Goal: Task Accomplishment & Management: Use online tool/utility

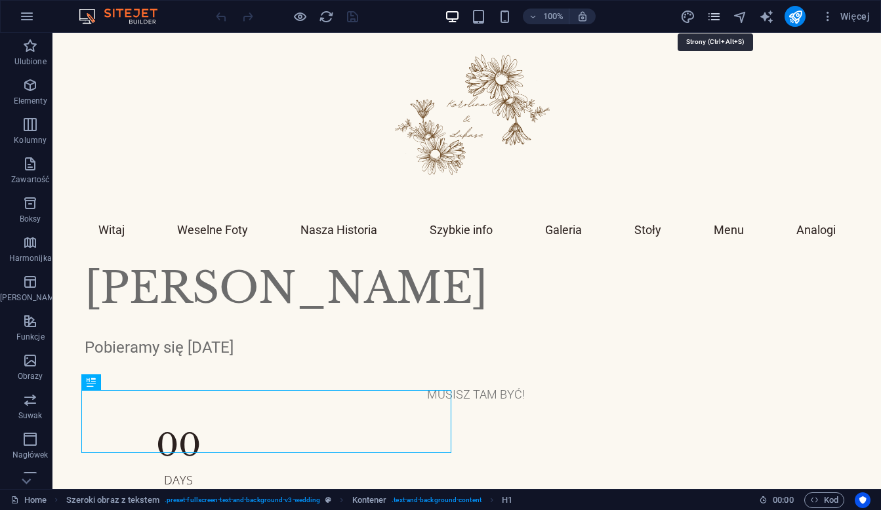
click at [716, 15] on icon "pages" at bounding box center [714, 16] width 15 height 15
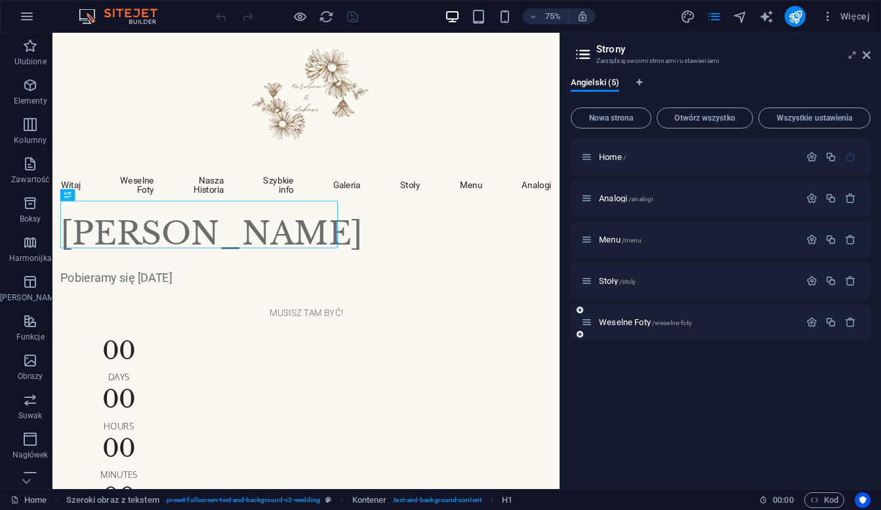
click at [626, 314] on div "Weselne Foty /weselne-foty" at bounding box center [721, 322] width 300 height 36
click at [625, 325] on span "Weselne Foty /weselne-foty" at bounding box center [645, 323] width 93 height 10
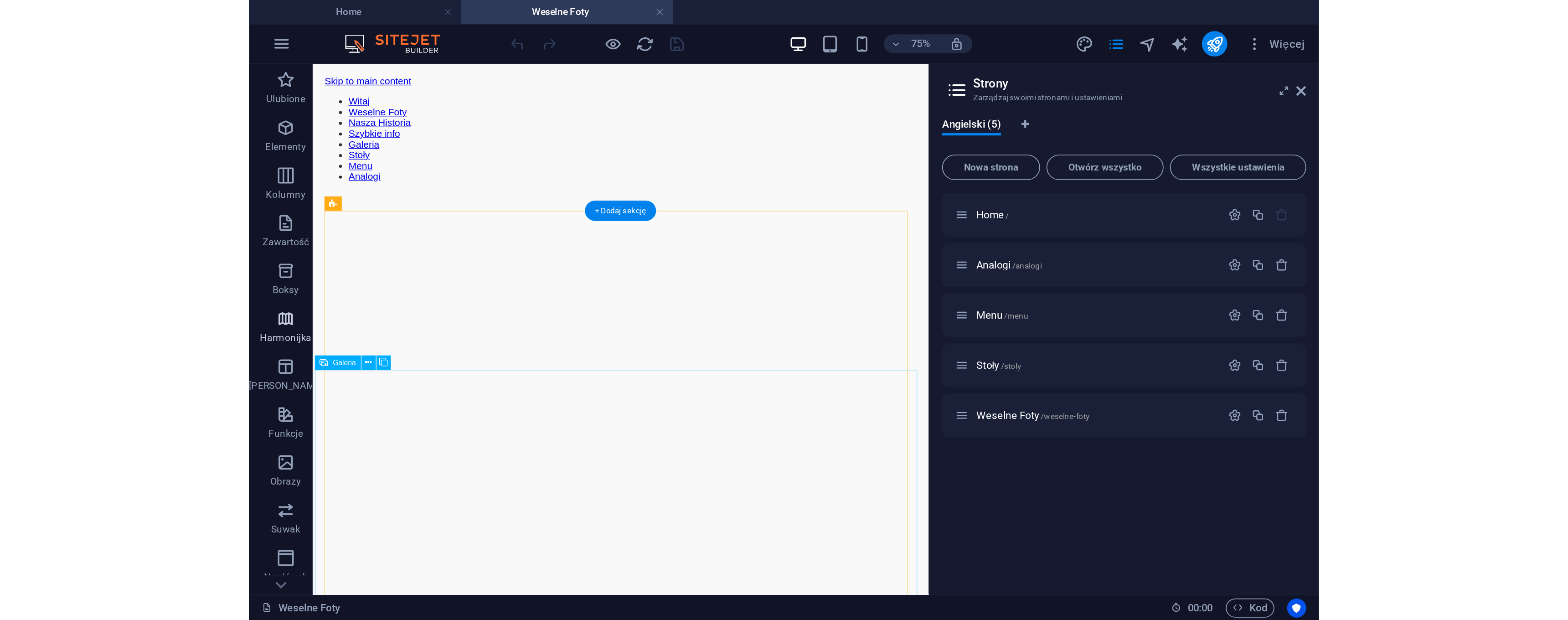
scroll to position [676, 0]
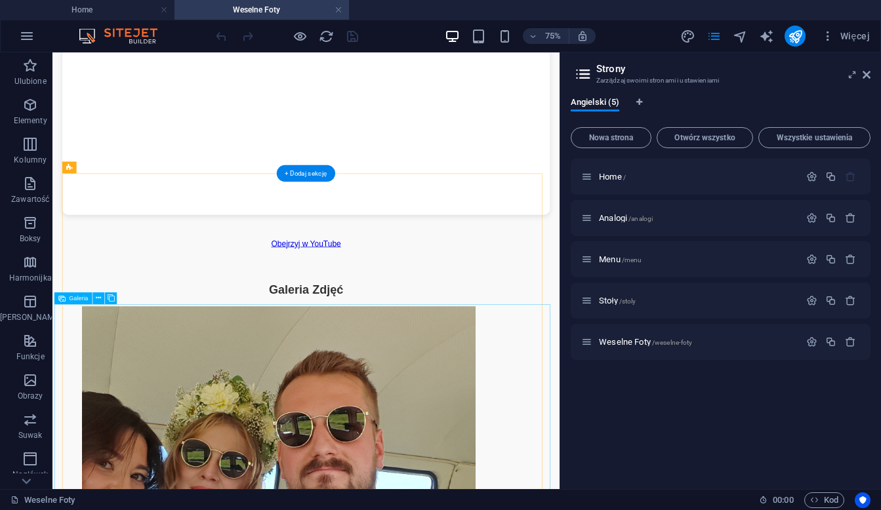
select select "4"
select select "px"
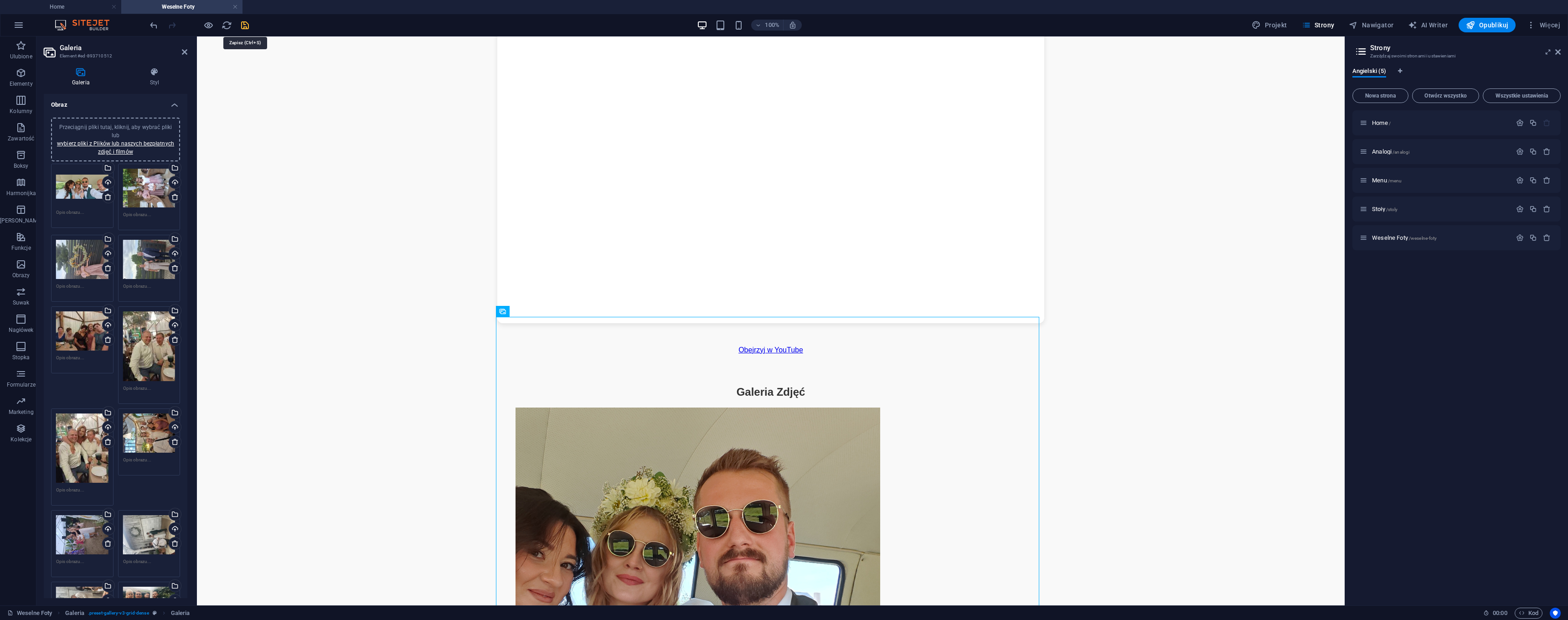
click at [248, 28] on icon "save" at bounding box center [245, 25] width 10 height 10
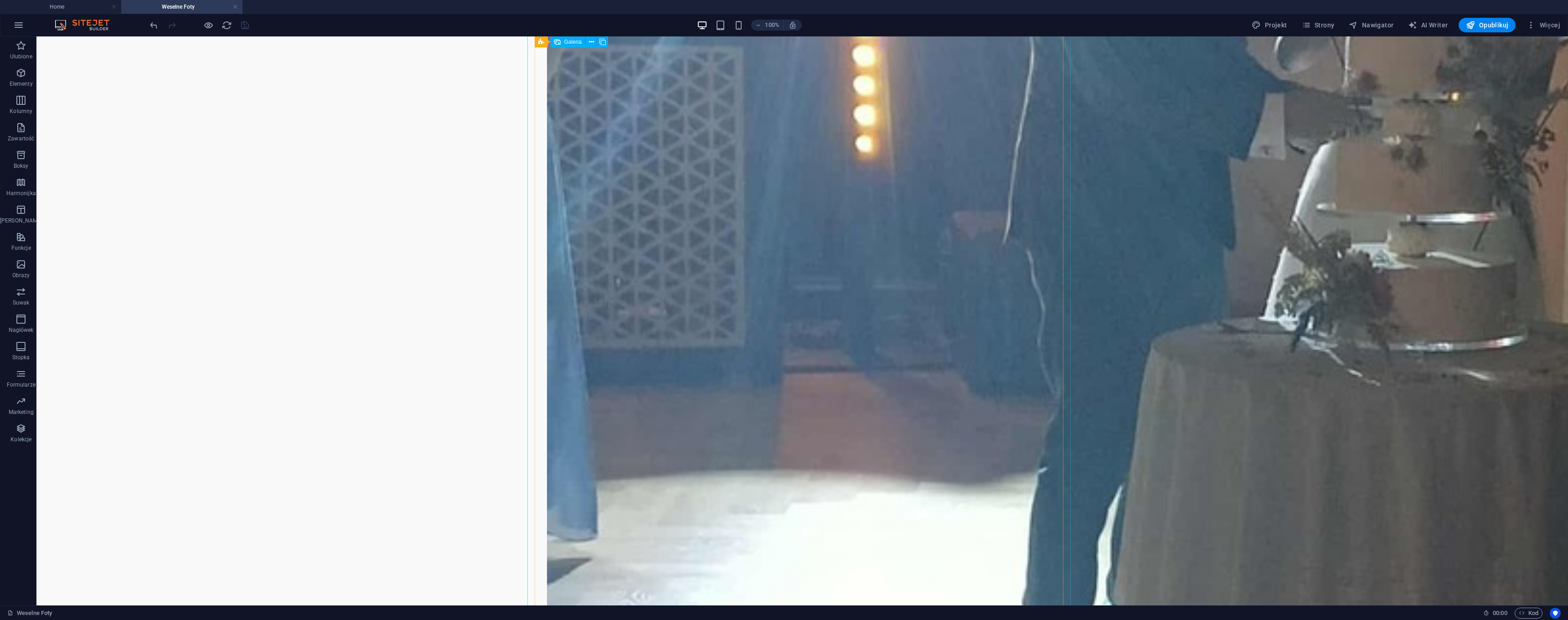
scroll to position [10164, 0]
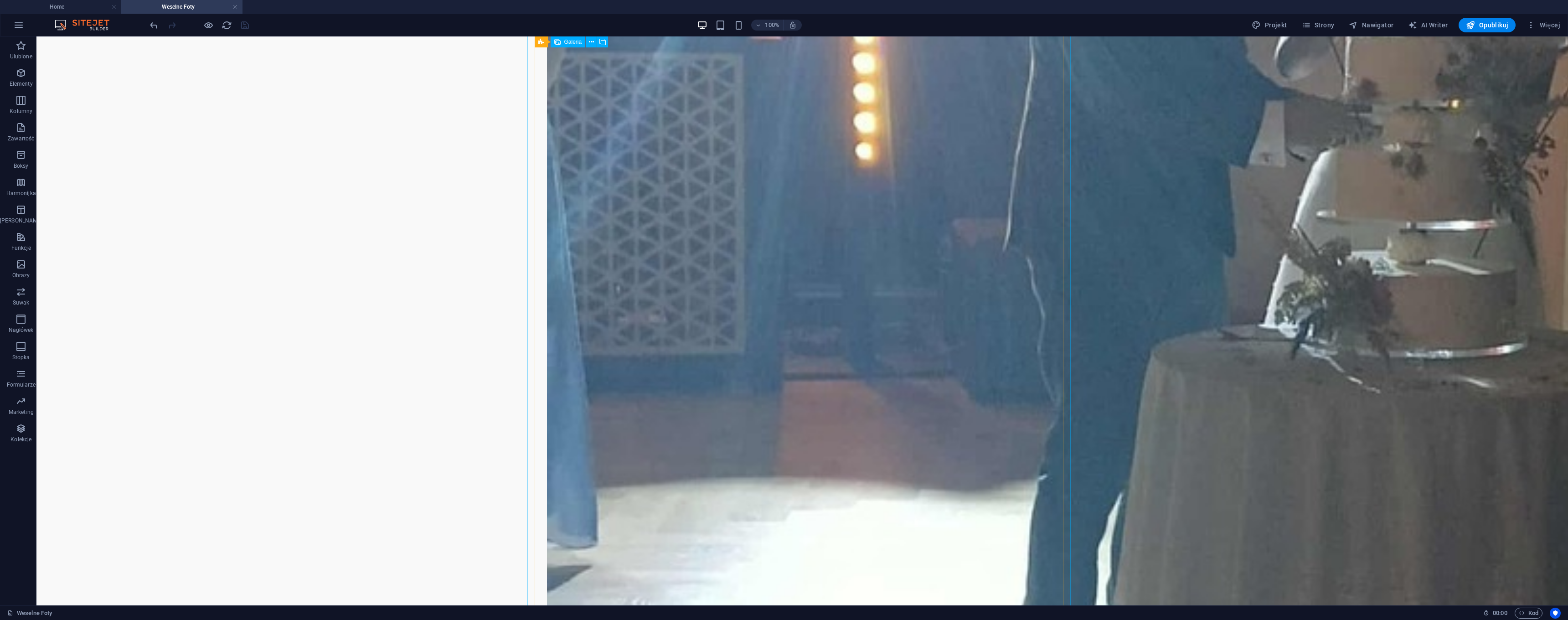
select select "4"
select select "px"
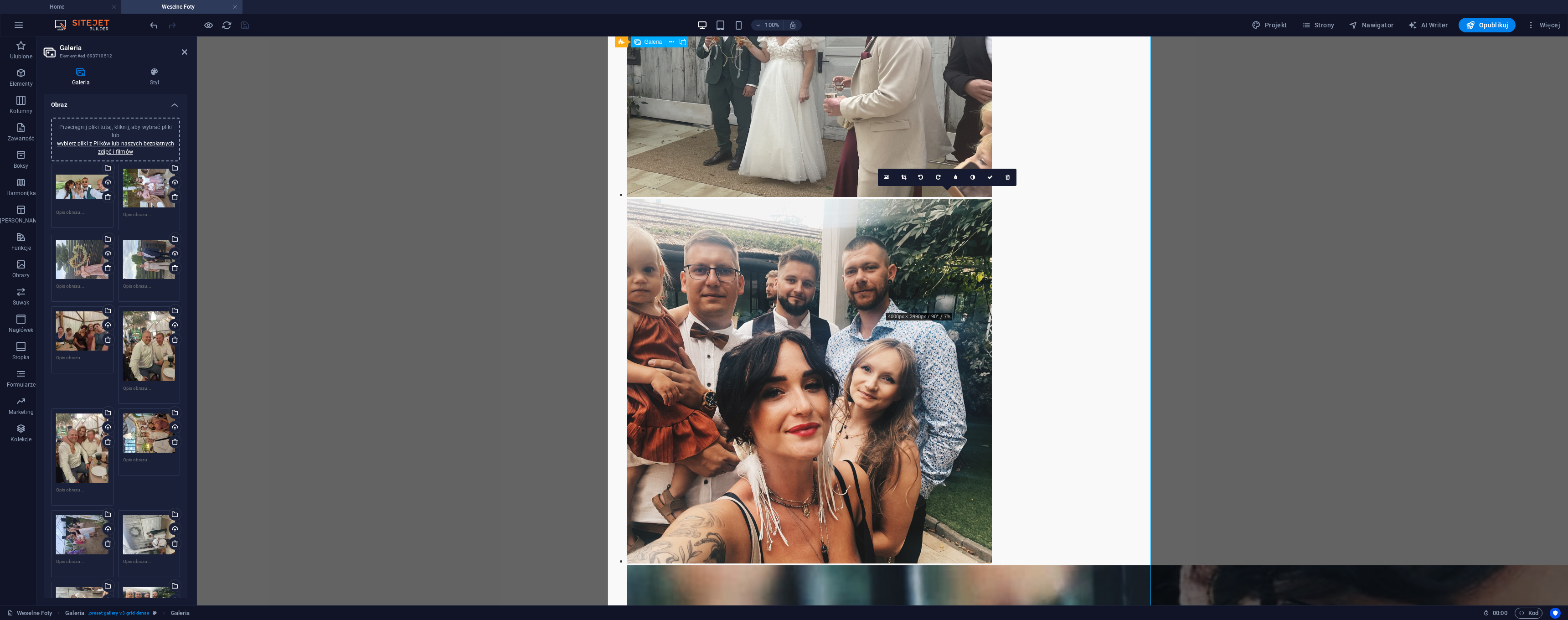
scroll to position [6924, 0]
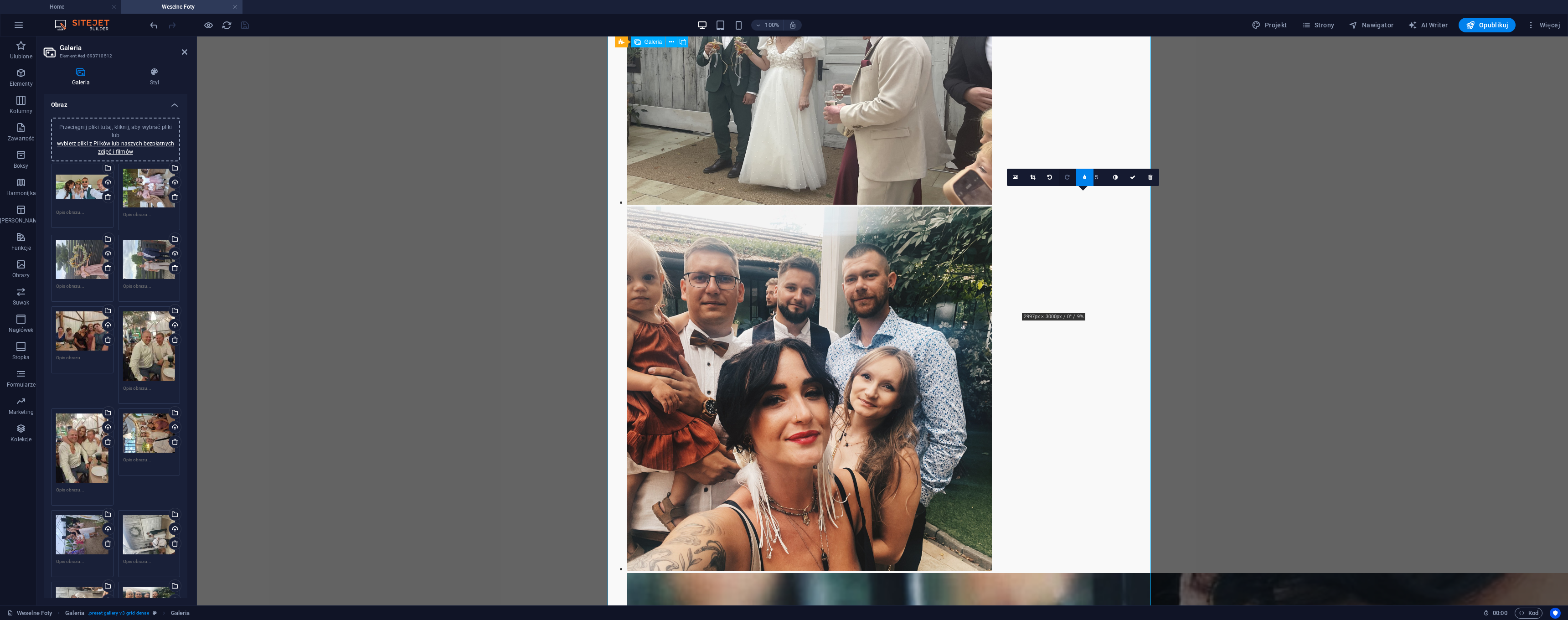
click at [611, 176] on icon at bounding box center [1067, 177] width 5 height 6
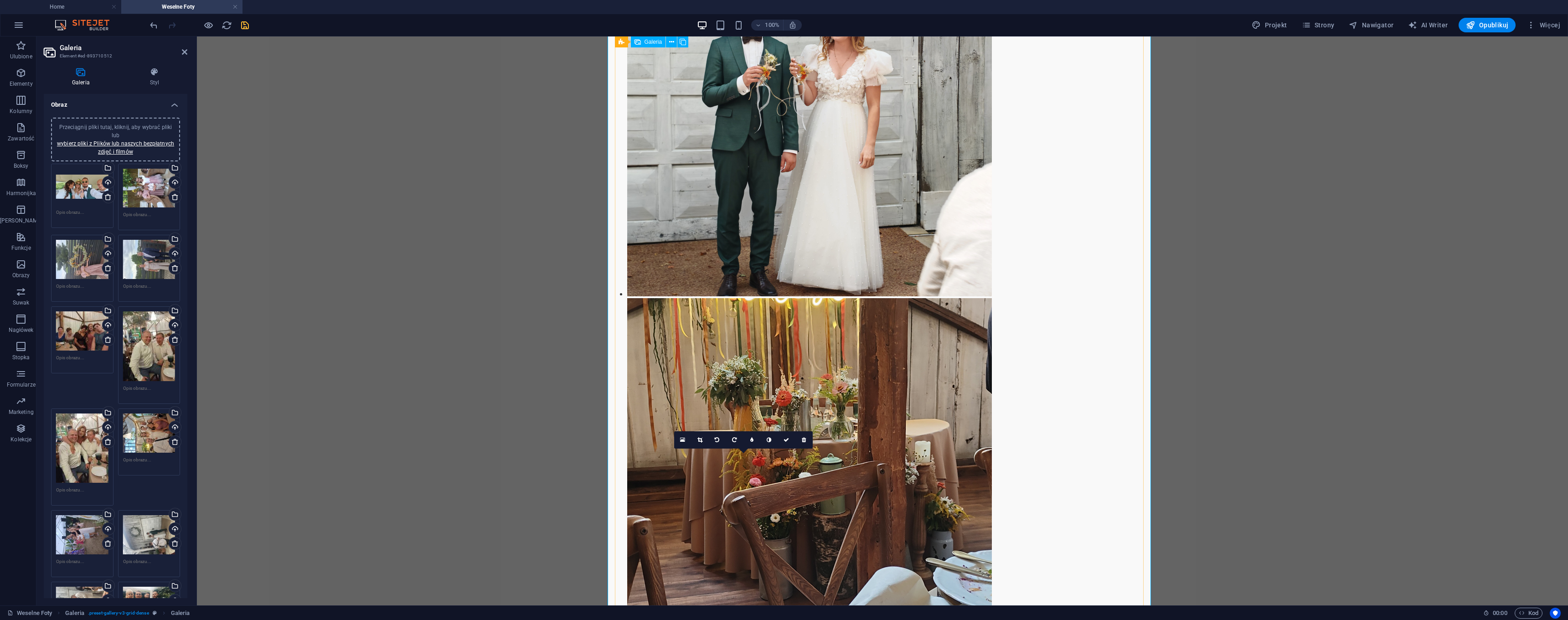
scroll to position [13495, 0]
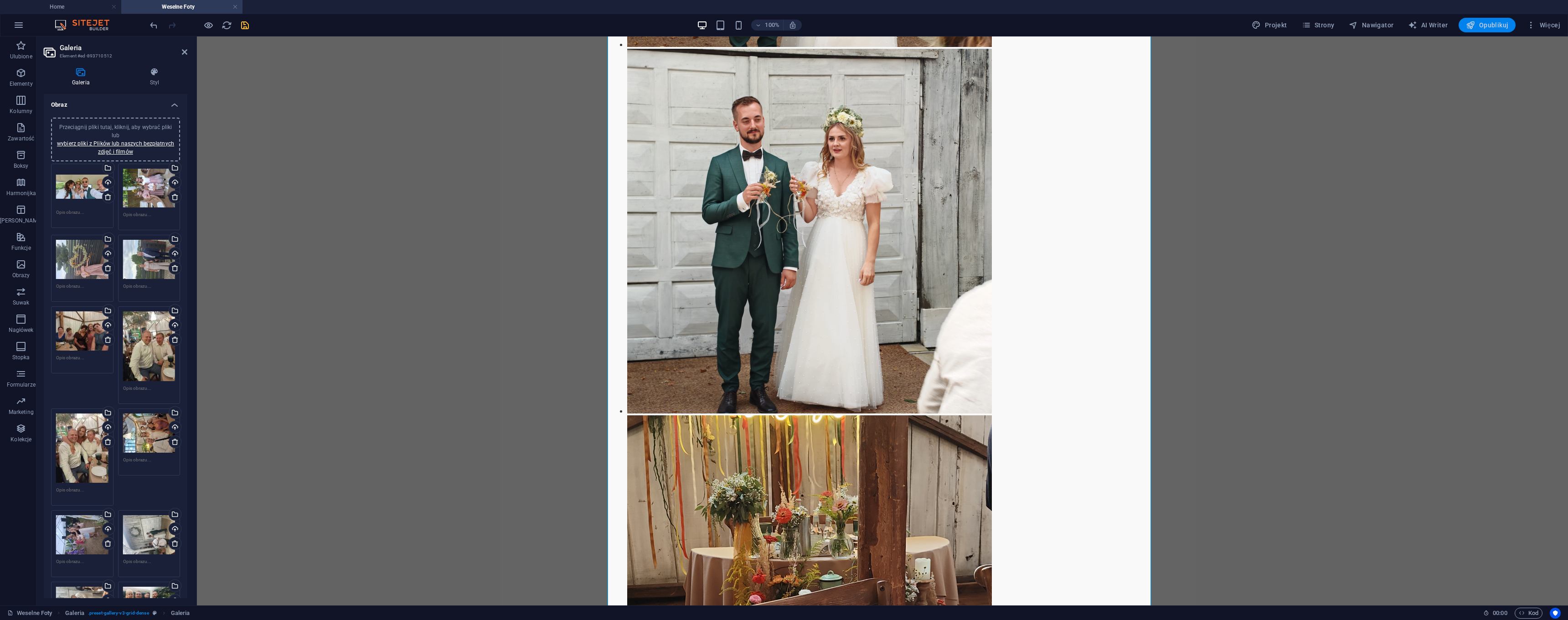
click at [611, 26] on span "Opublikuj" at bounding box center [1487, 25] width 42 height 9
